Goal: Find specific page/section: Find specific page/section

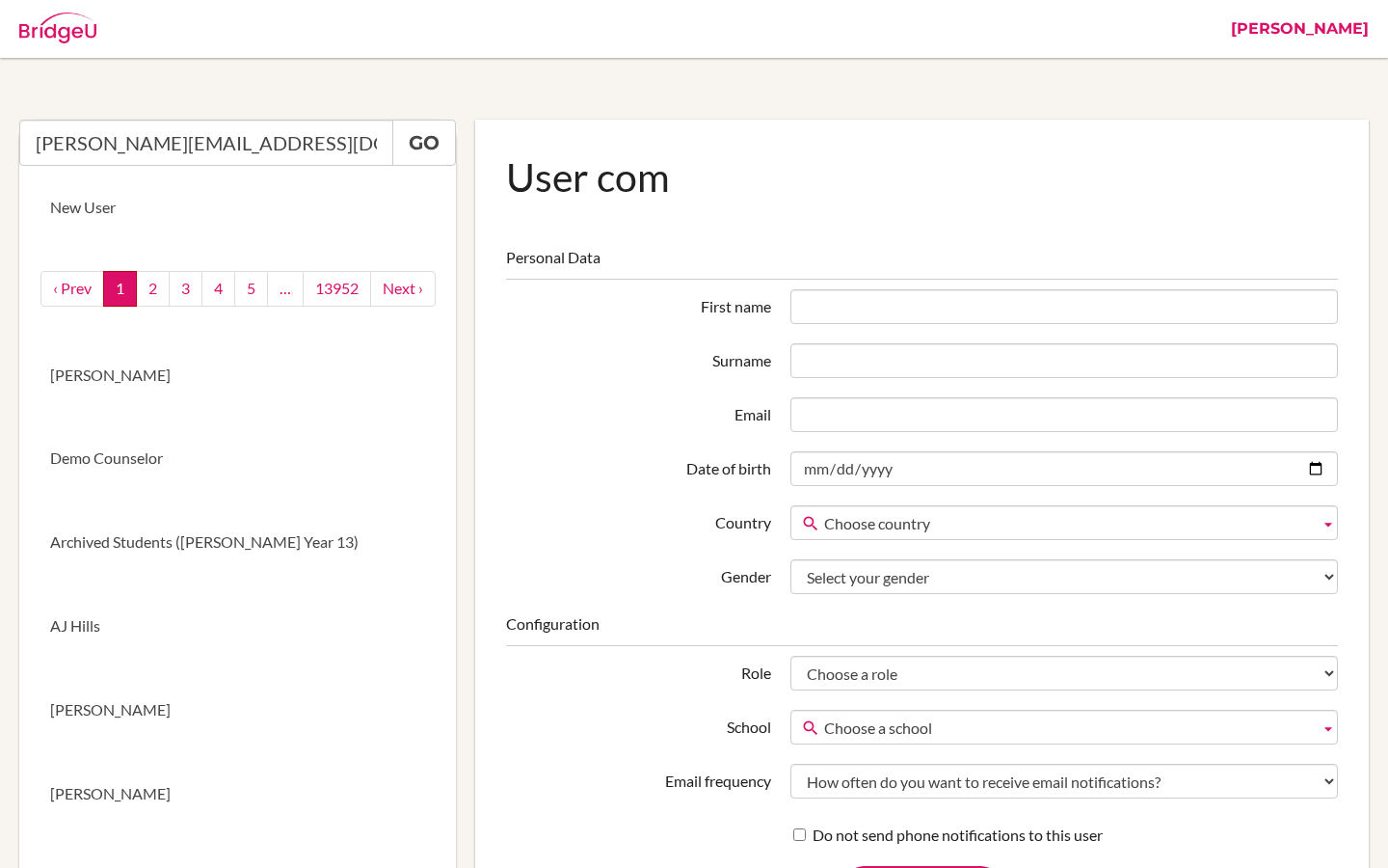
click at [1355, 24] on link "[PERSON_NAME]" at bounding box center [1301, 29] width 157 height 58
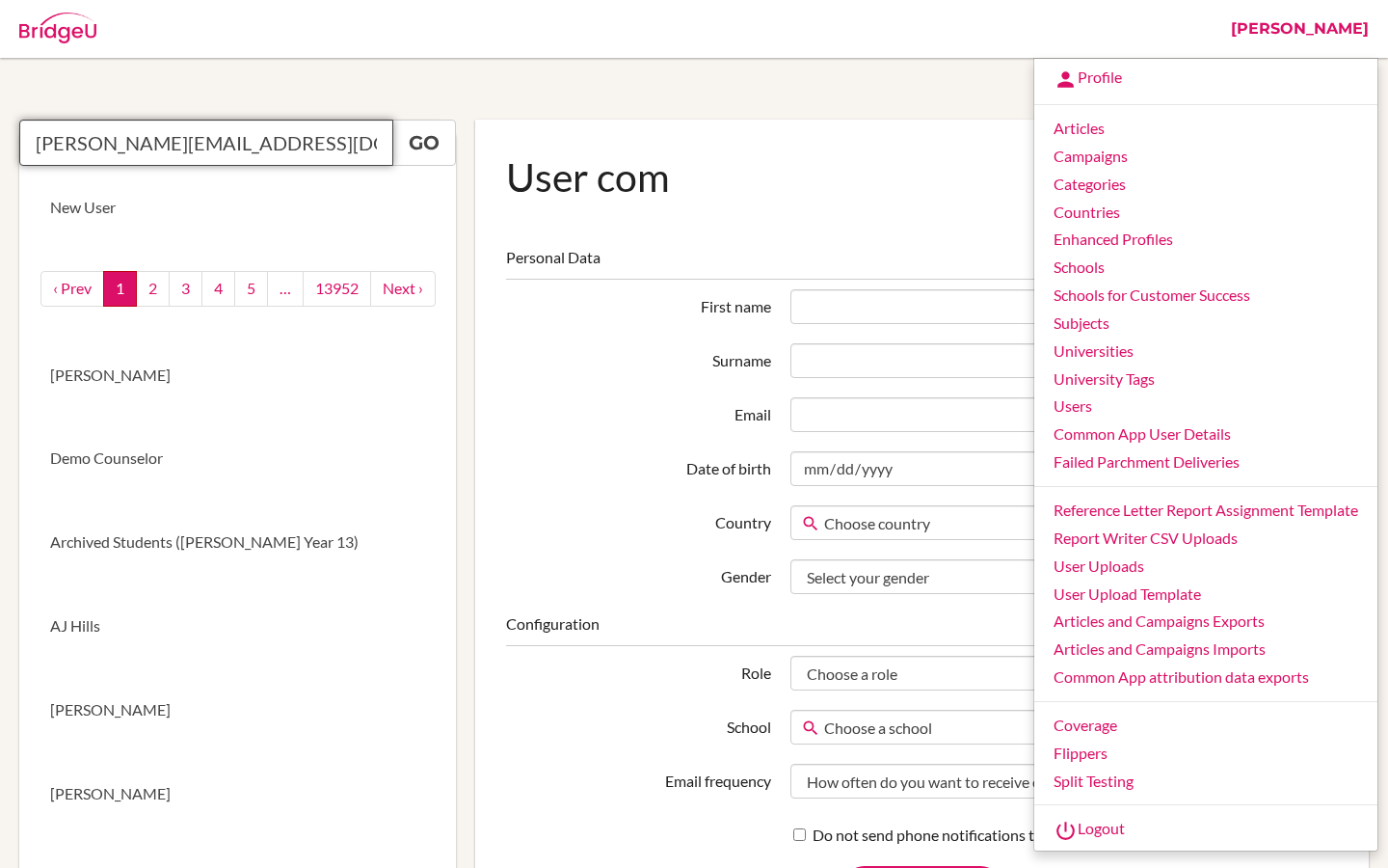
drag, startPoint x: 282, startPoint y: 147, endPoint x: 0, endPoint y: 139, distance: 282.1
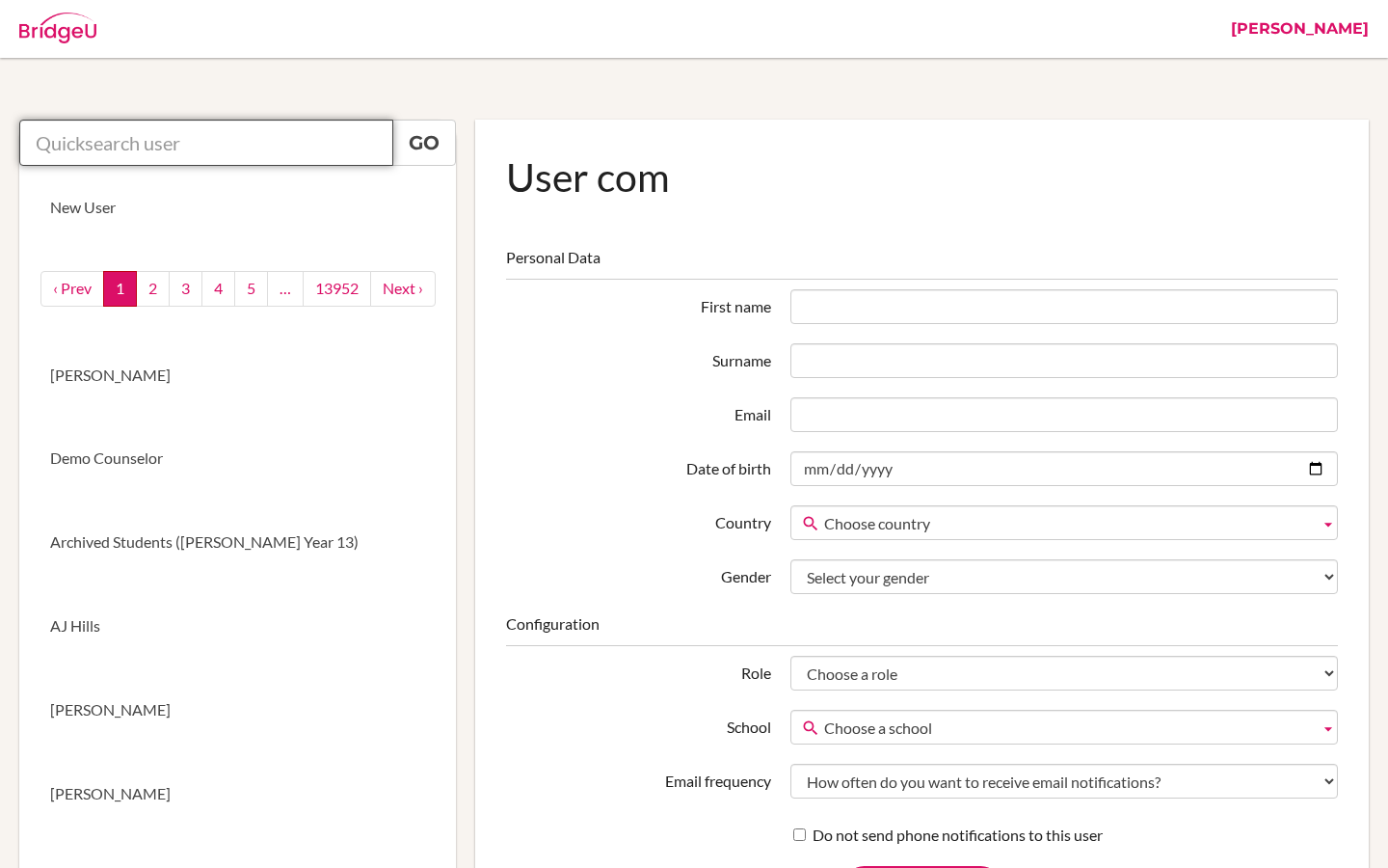
click at [199, 156] on input "text" at bounding box center [206, 143] width 374 height 46
paste input "[EMAIL_ADDRESS][DOMAIN_NAME]>"
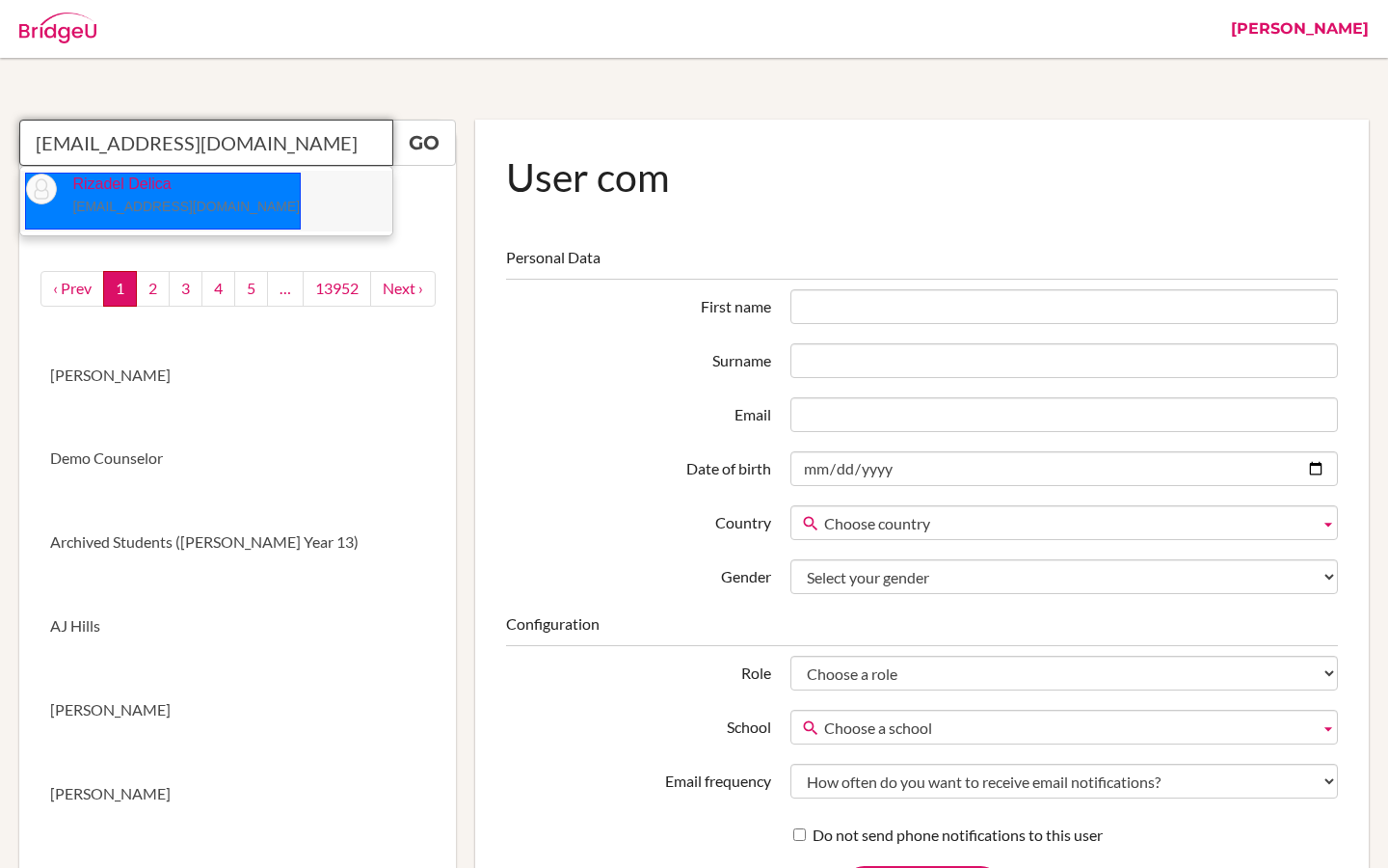
click at [166, 186] on p "Rizadel Delica [EMAIL_ADDRESS][DOMAIN_NAME]" at bounding box center [178, 196] width 243 height 44
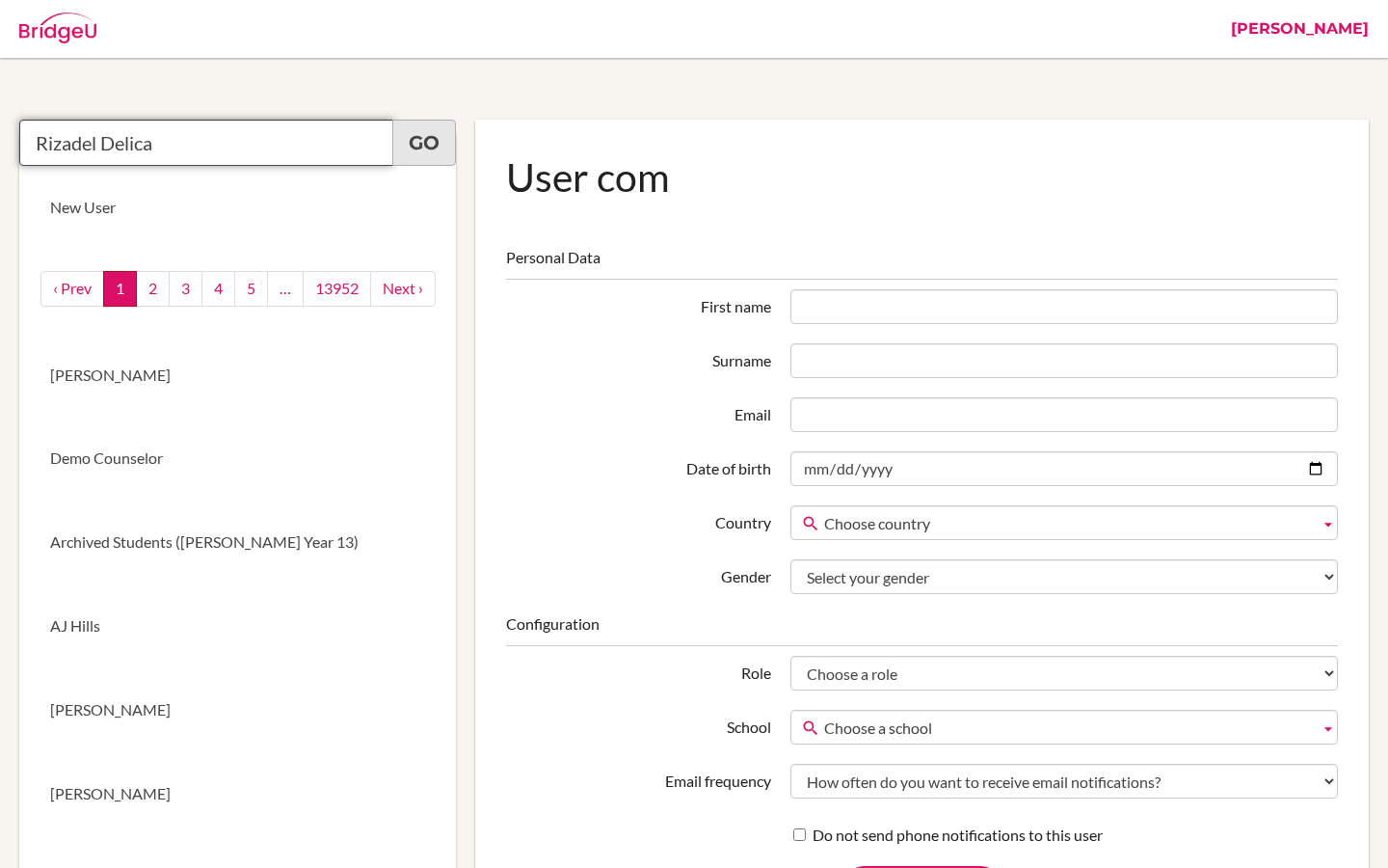
type input "Rizadel Delica"
click at [418, 152] on link "Go" at bounding box center [424, 143] width 64 height 46
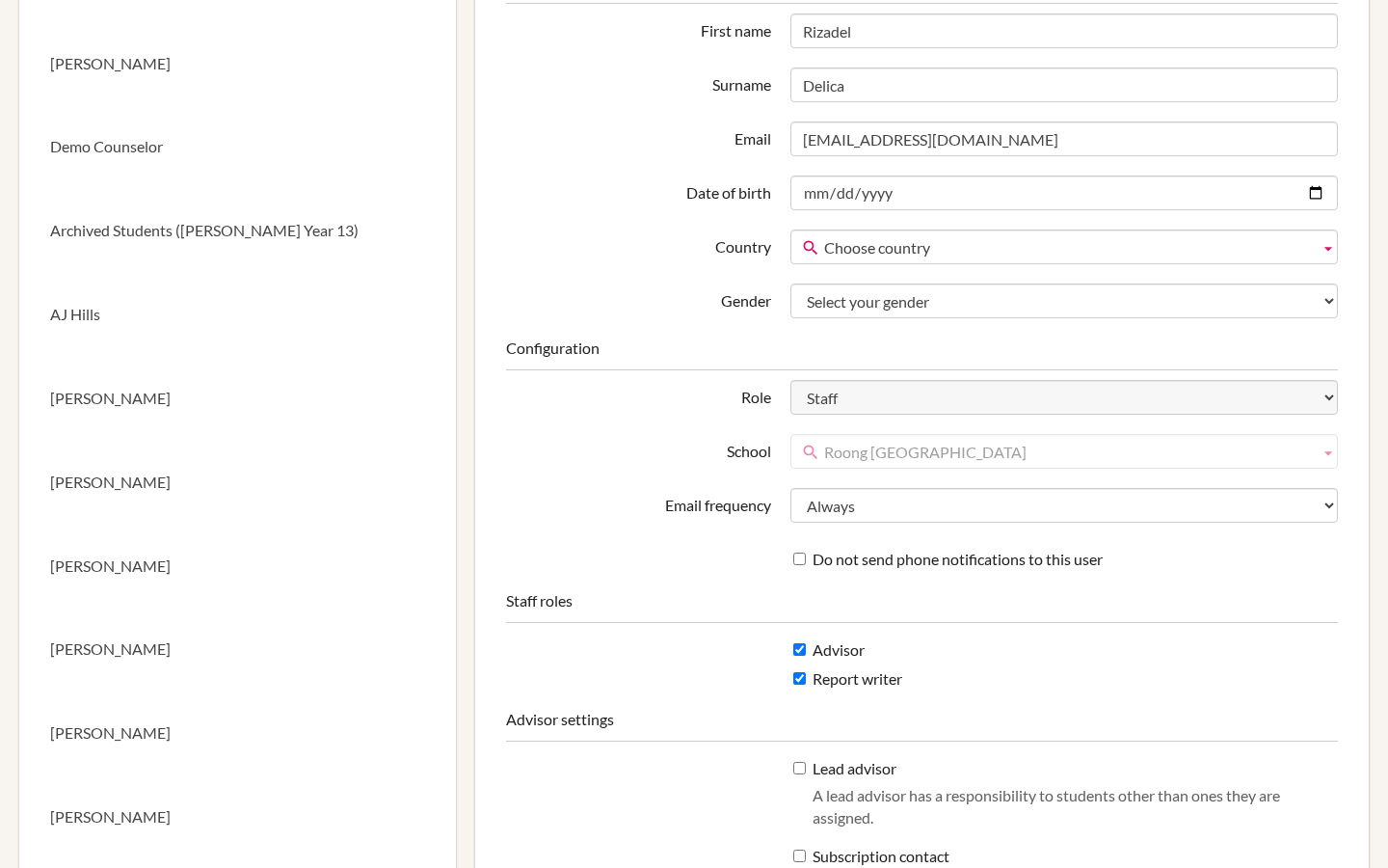
scroll to position [312, 0]
drag, startPoint x: 1073, startPoint y: 448, endPoint x: 801, endPoint y: 452, distance: 272.0
click at [801, 452] on link "Roong [GEOGRAPHIC_DATA]" at bounding box center [1064, 450] width 548 height 34
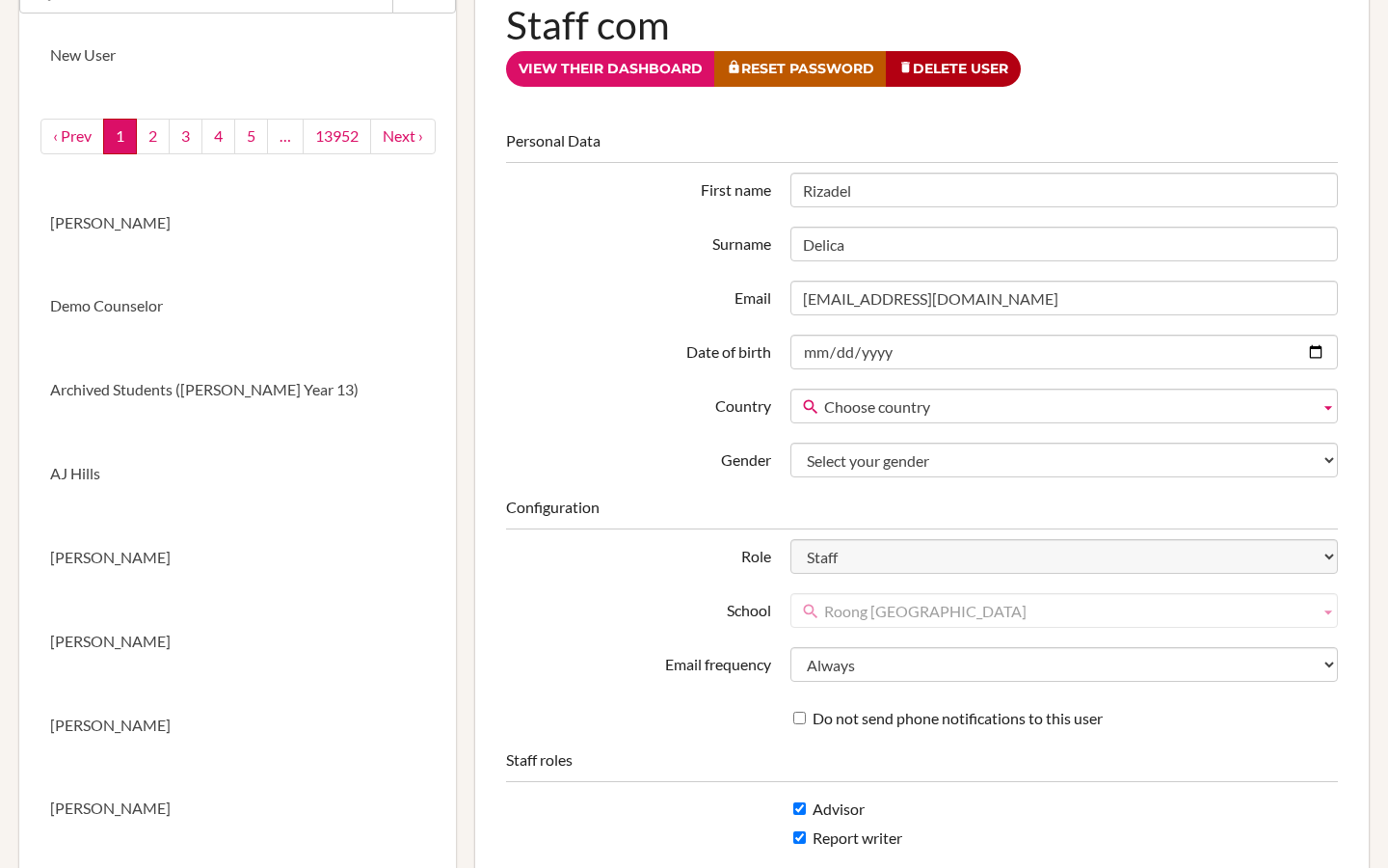
scroll to position [0, 0]
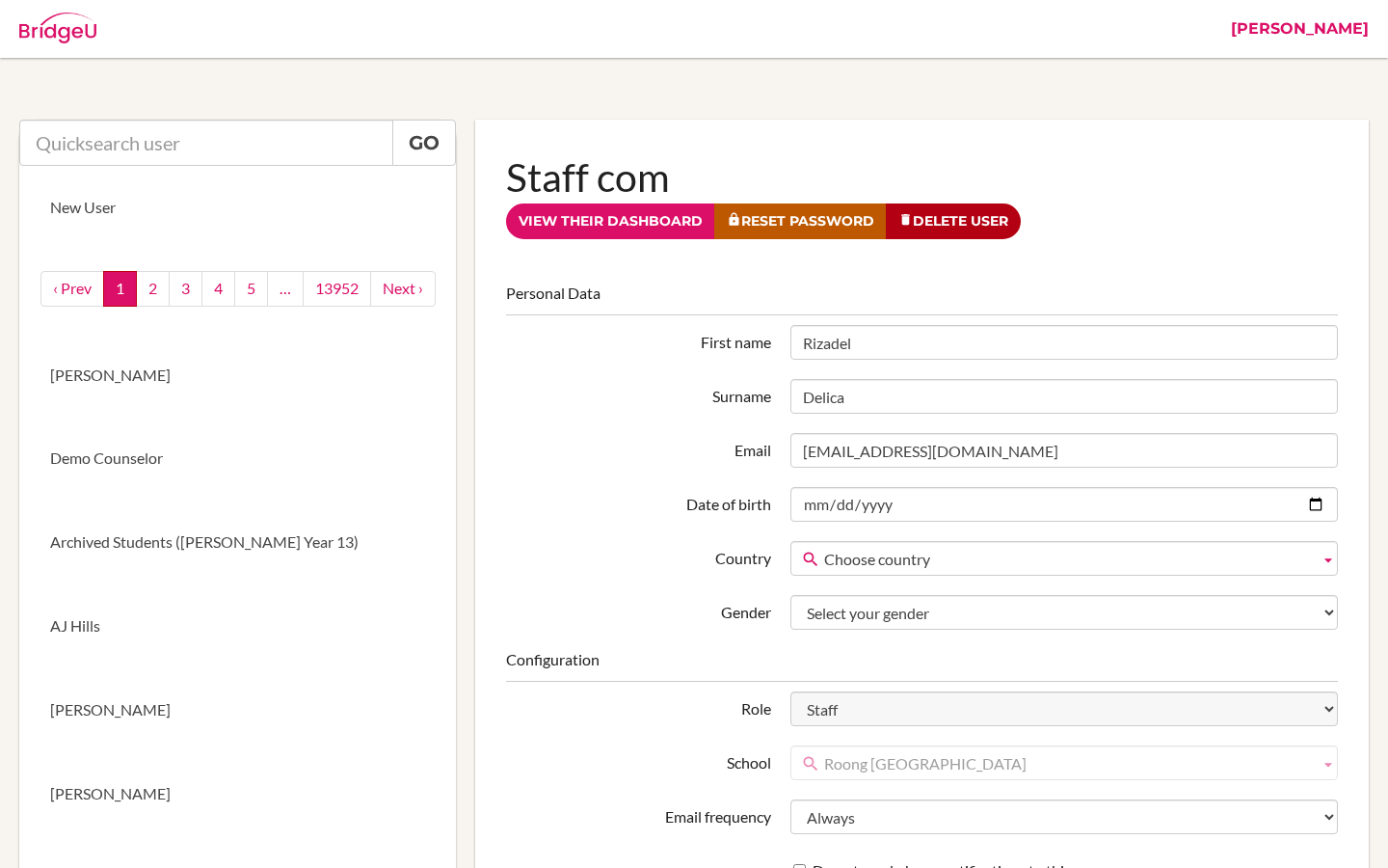
click at [1345, 41] on link "[PERSON_NAME]" at bounding box center [1301, 29] width 157 height 58
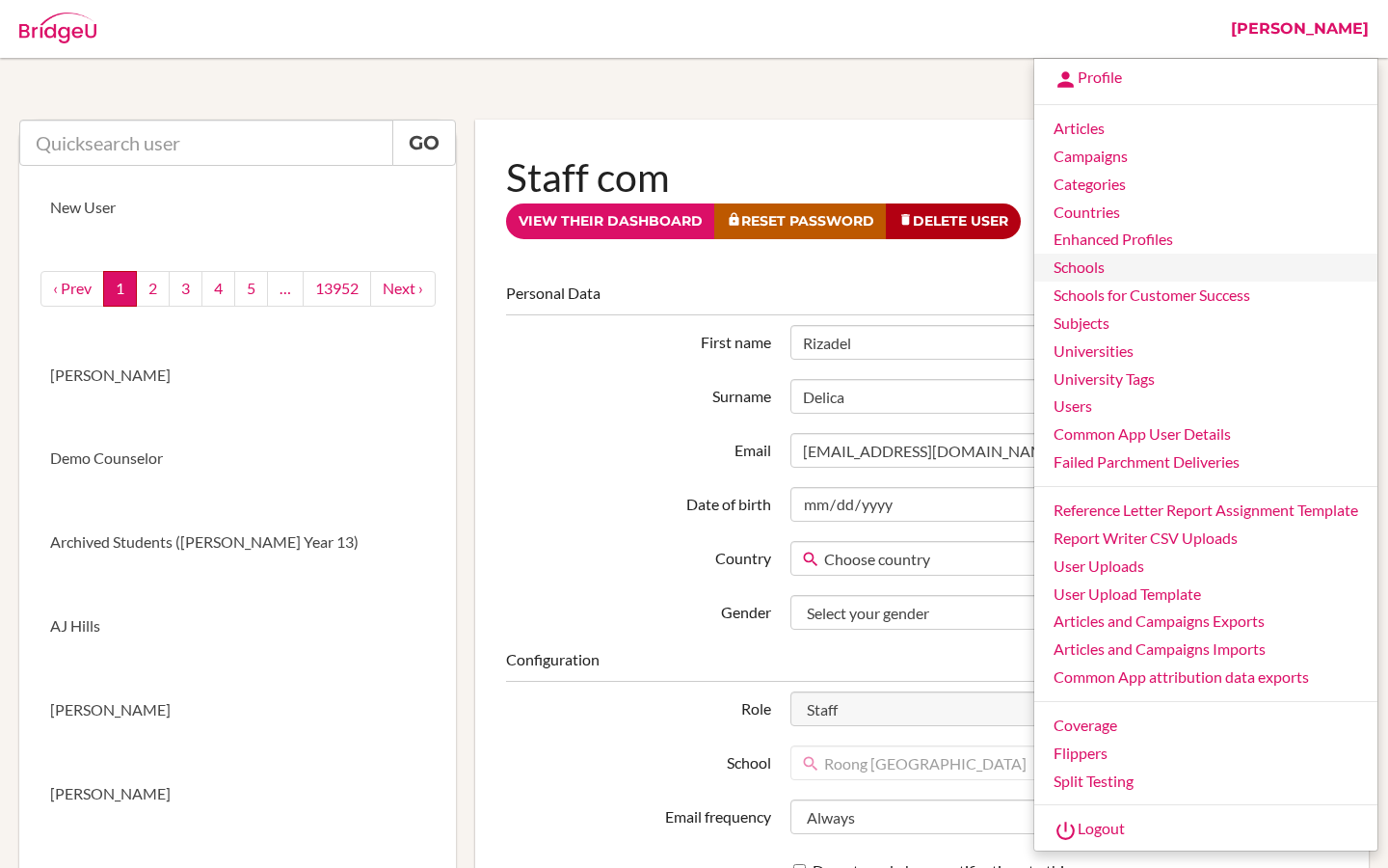
click at [1097, 268] on link "Schools" at bounding box center [1205, 267] width 343 height 28
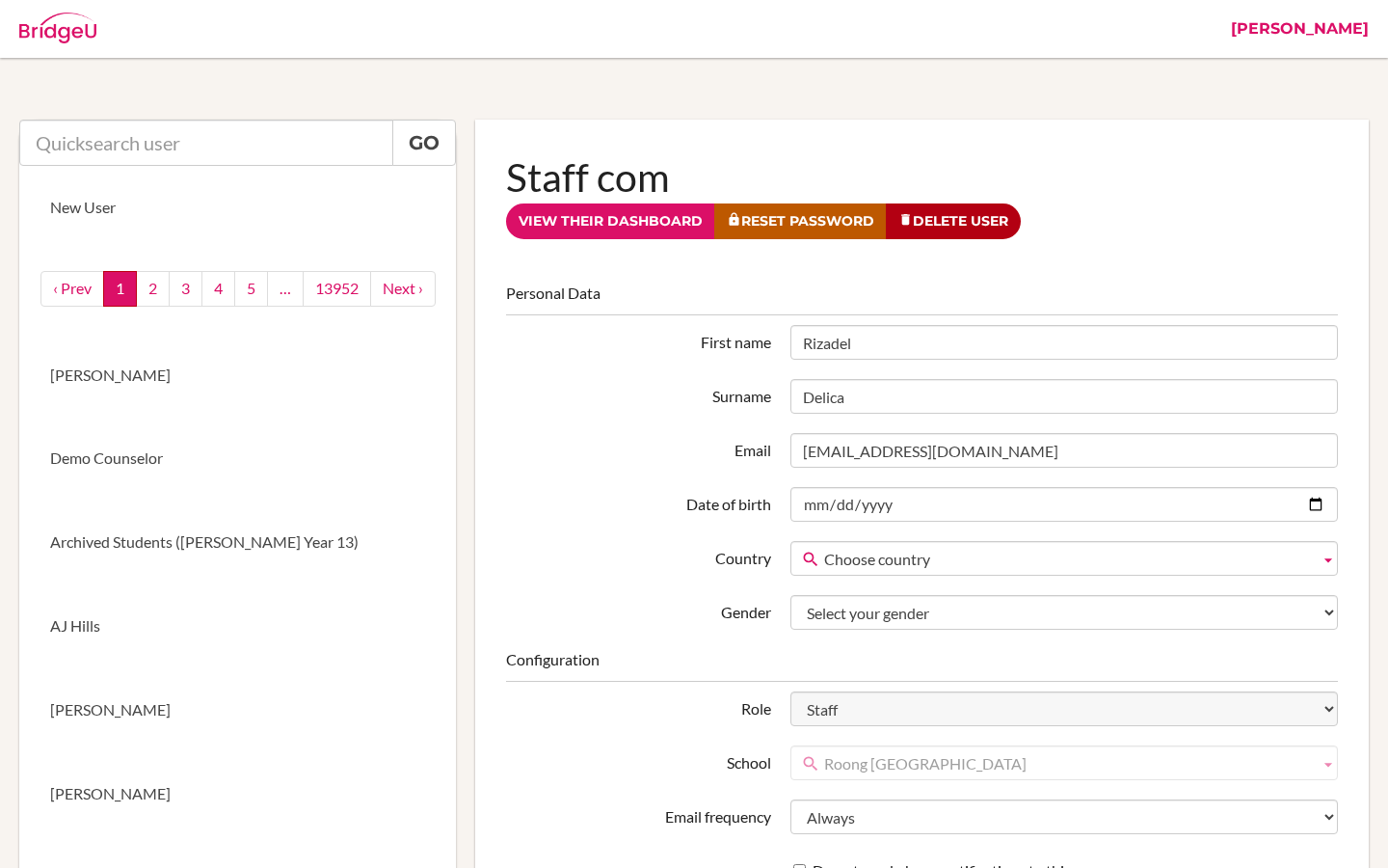
click at [1357, 26] on link "[PERSON_NAME]" at bounding box center [1301, 29] width 157 height 58
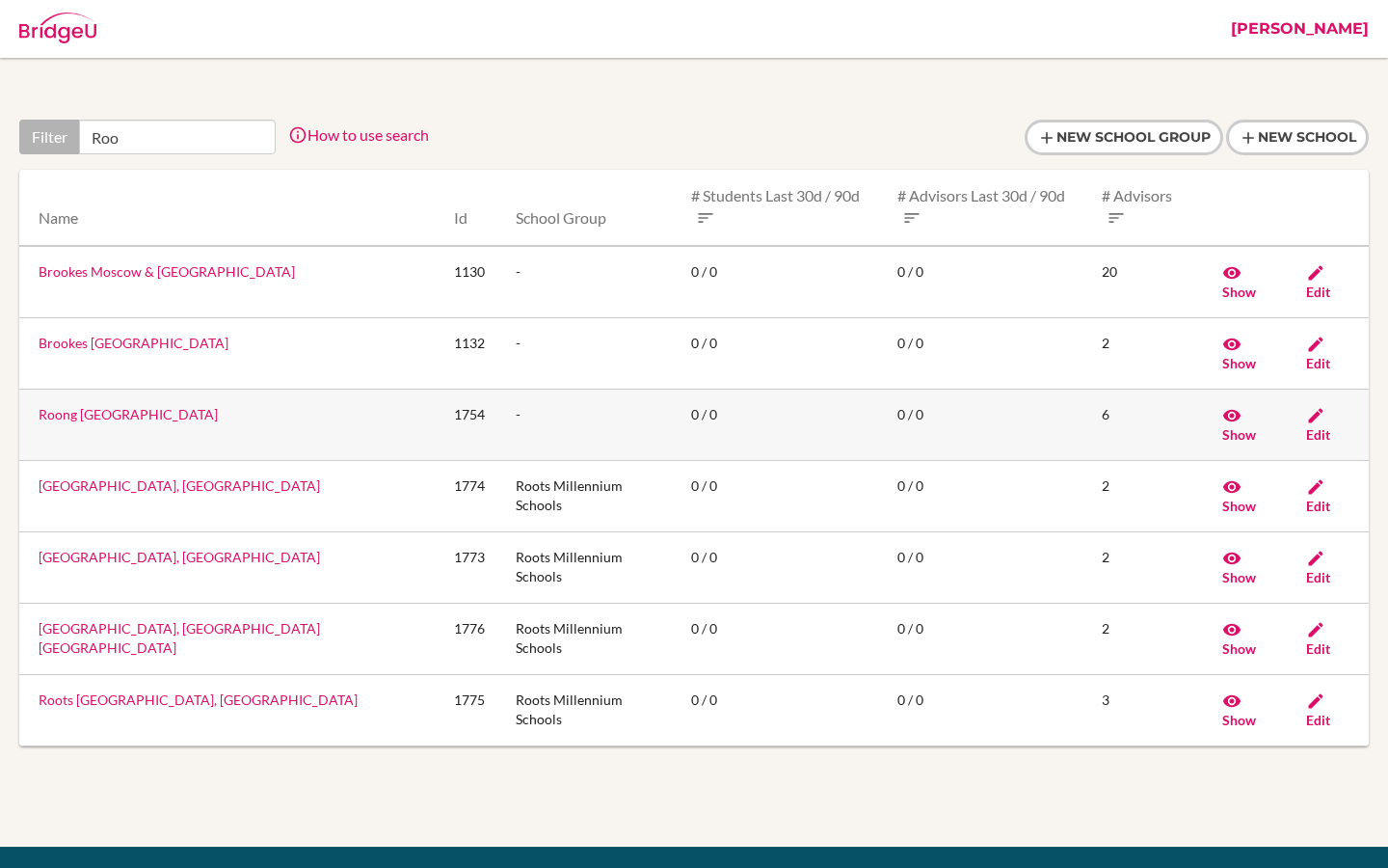
type input "Roo"
drag, startPoint x: 253, startPoint y: 359, endPoint x: 38, endPoint y: 358, distance: 215.0
click at [38, 388] on td "Roong [GEOGRAPHIC_DATA]" at bounding box center [229, 424] width 420 height 72
copy link "Roong [GEOGRAPHIC_DATA]"
click at [207, 406] on link "Roong [GEOGRAPHIC_DATA]" at bounding box center [128, 414] width 179 height 17
